Goal: Information Seeking & Learning: Learn about a topic

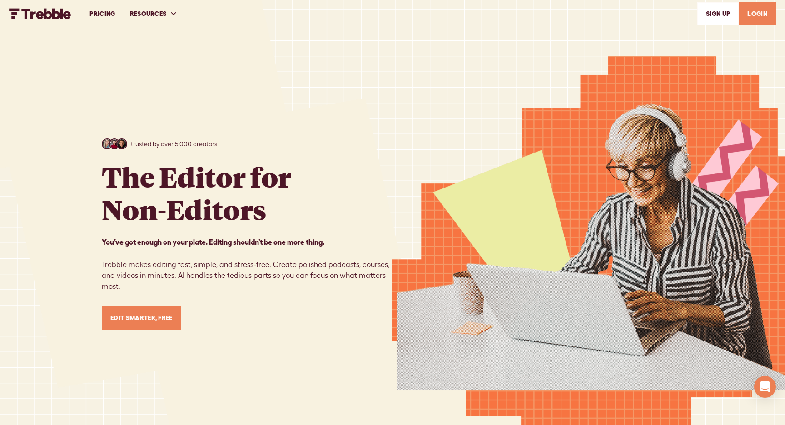
scroll to position [6, 0]
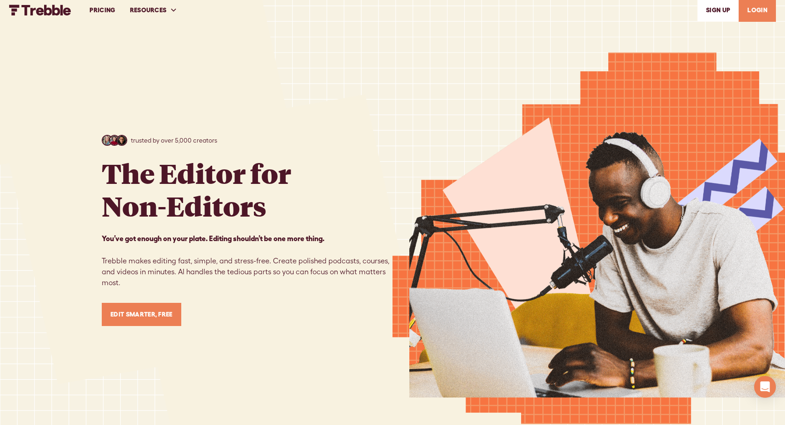
click at [102, 12] on link "PRICING" at bounding box center [102, 10] width 40 height 31
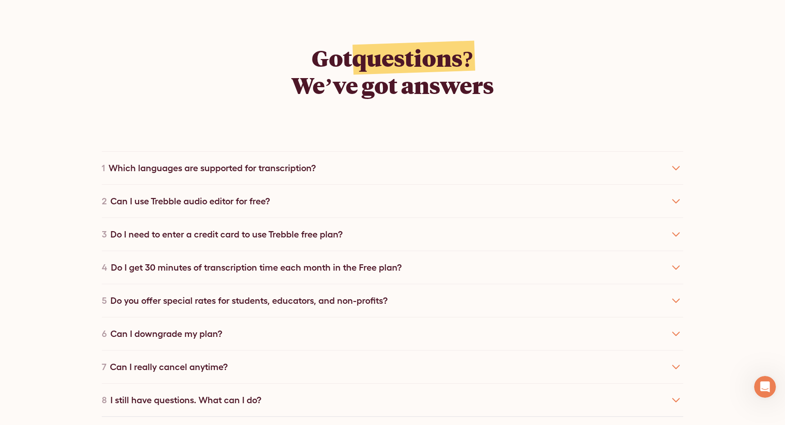
scroll to position [1713, 0]
click at [377, 294] on div "Do you offer special rates for students, educators, and non-profits?" at bounding box center [248, 301] width 277 height 14
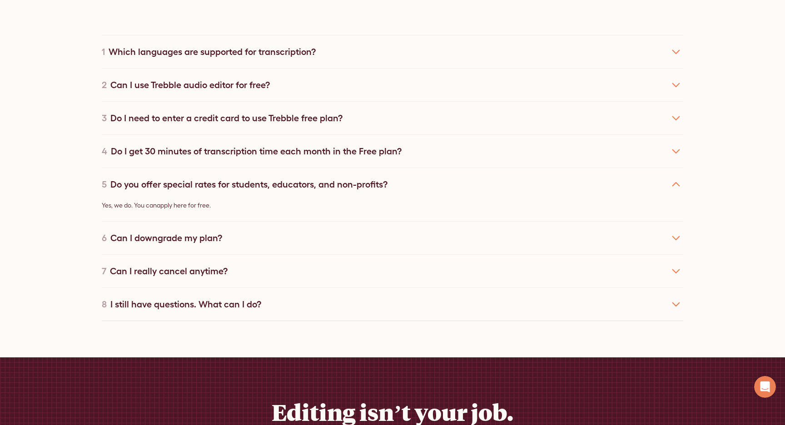
scroll to position [1841, 0]
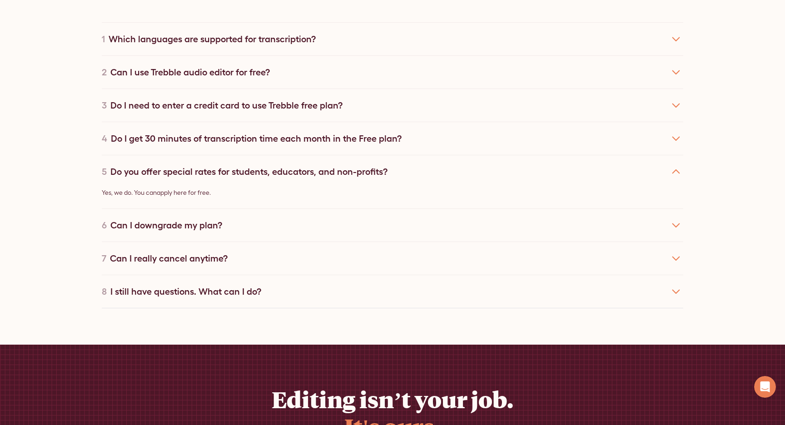
click at [215, 219] on div "Can I downgrade my plan?" at bounding box center [166, 226] width 112 height 14
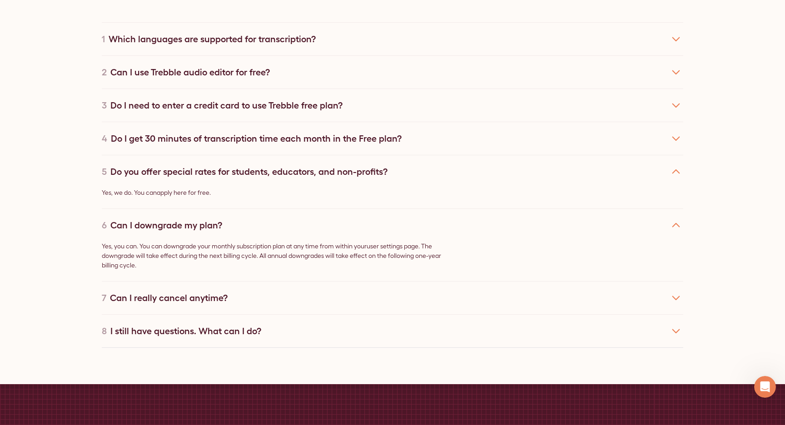
click at [214, 291] on div "Can I really cancel anytime?" at bounding box center [169, 298] width 118 height 14
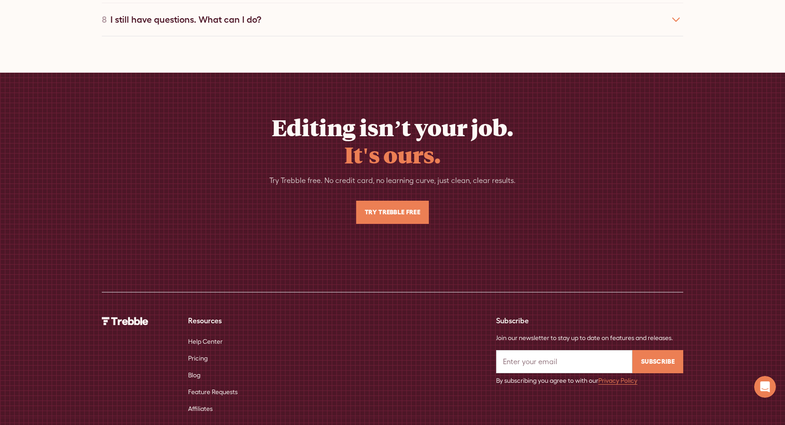
scroll to position [2216, 0]
